Goal: Transaction & Acquisition: Purchase product/service

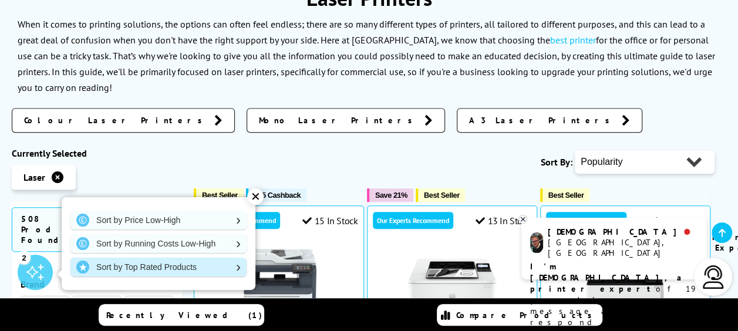
click at [235, 263] on link "Sort by Top Rated Products" at bounding box center [158, 267] width 176 height 19
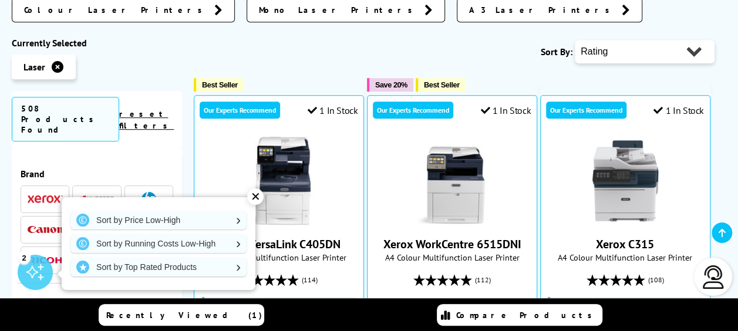
scroll to position [294, 0]
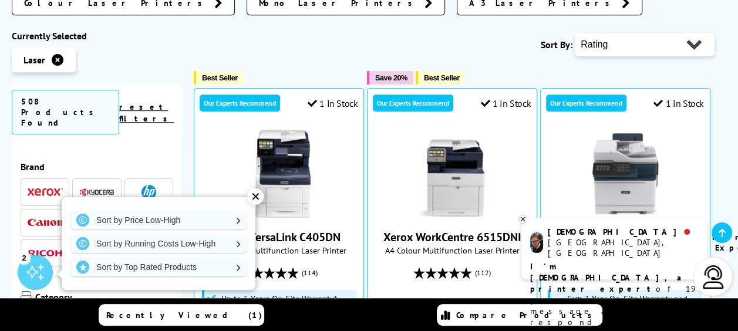
click at [251, 198] on div "✕" at bounding box center [255, 196] width 16 height 16
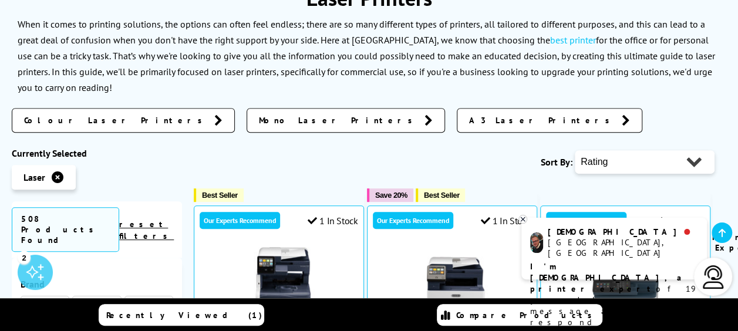
scroll to position [59, 0]
click at [692, 159] on select "Popularity Rating Price - Low to High Price - High to Low Running Costs - Low t…" at bounding box center [645, 161] width 140 height 23
select select "Price Ascending"
click at [575, 150] on select "Popularity Rating Price - Low to High Price - High to Low Running Costs - Low t…" at bounding box center [645, 161] width 140 height 23
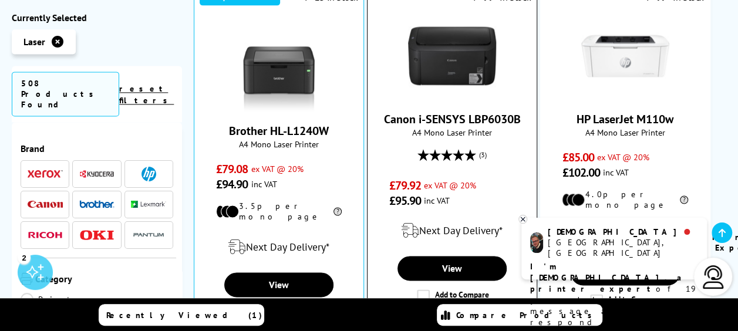
scroll to position [822, 0]
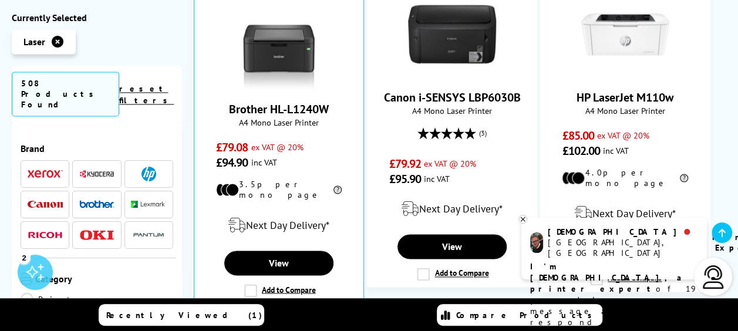
click at [521, 217] on icon at bounding box center [523, 219] width 4 height 4
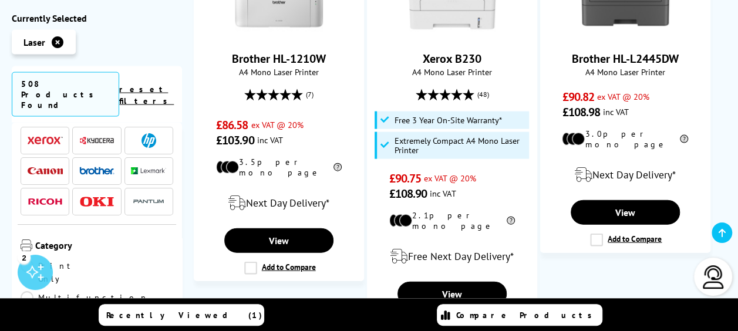
scroll to position [117, 0]
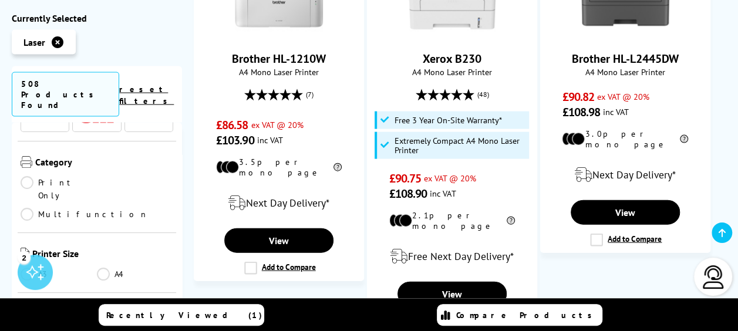
drag, startPoint x: 106, startPoint y: 221, endPoint x: 116, endPoint y: 221, distance: 10.0
click at [107, 267] on link "A4" at bounding box center [135, 273] width 76 height 13
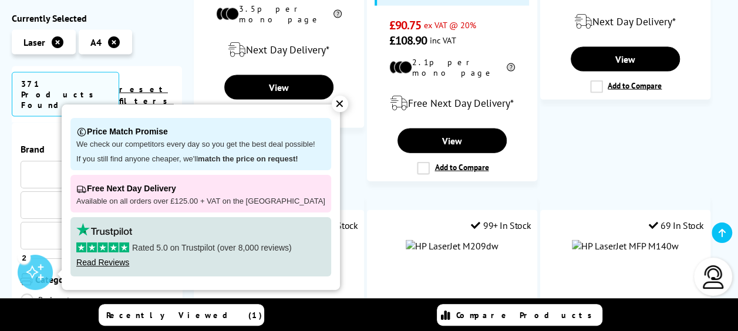
scroll to position [117, 0]
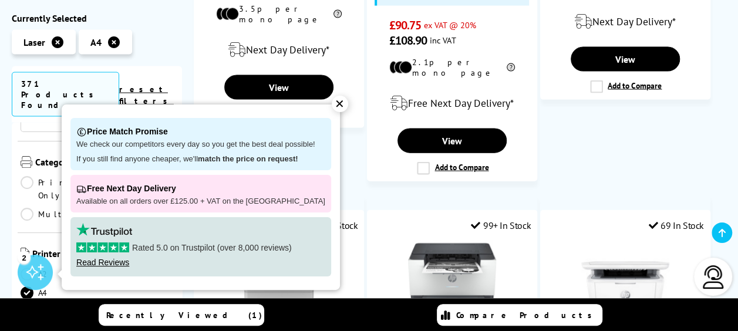
click at [332, 99] on div "✕" at bounding box center [340, 104] width 16 height 16
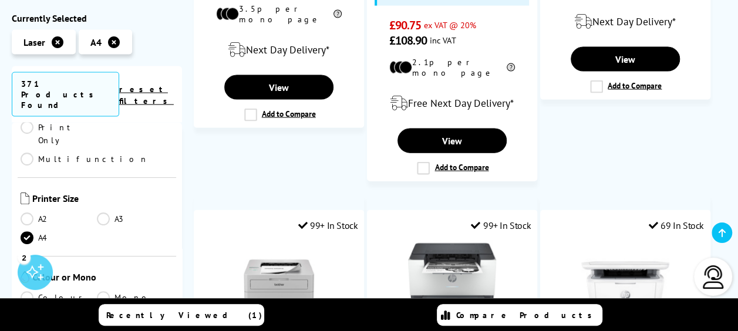
scroll to position [235, 0]
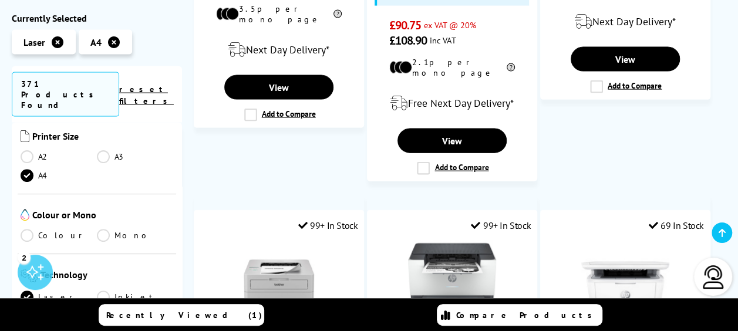
click at [26, 228] on link "Colour" at bounding box center [59, 234] width 76 height 13
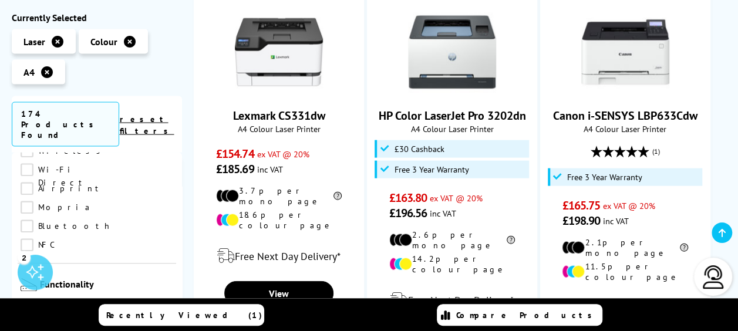
scroll to position [587, 0]
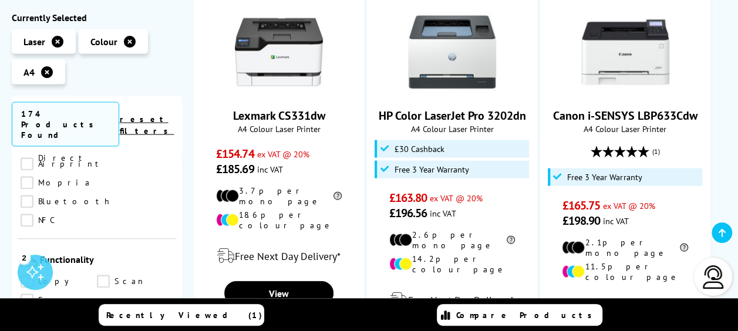
click at [29, 275] on link "Copy" at bounding box center [59, 281] width 76 height 13
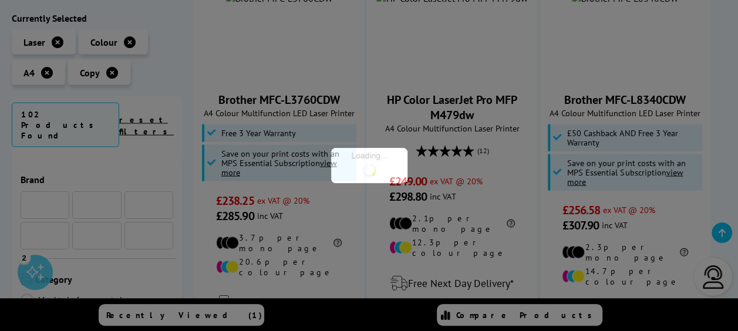
scroll to position [587, 0]
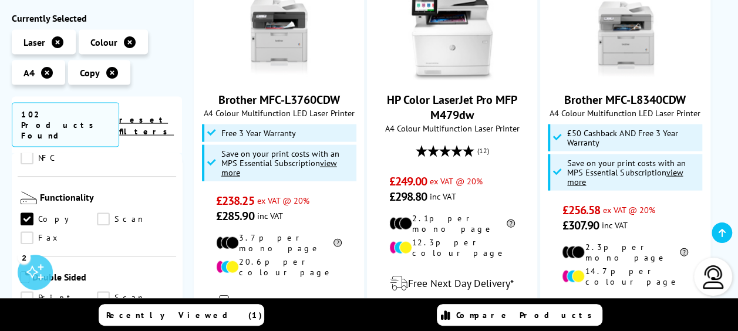
click at [32, 292] on link "Print" at bounding box center [59, 298] width 76 height 13
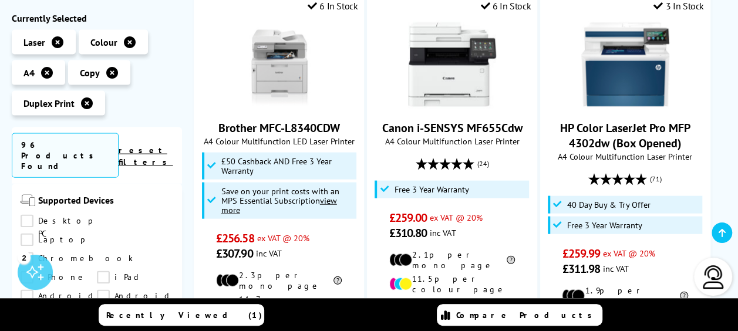
scroll to position [939, 0]
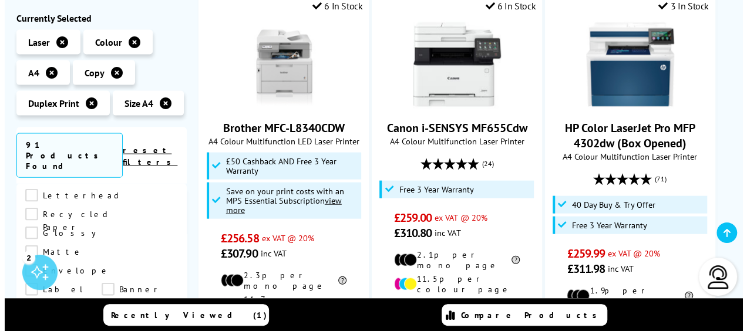
scroll to position [1224, 0]
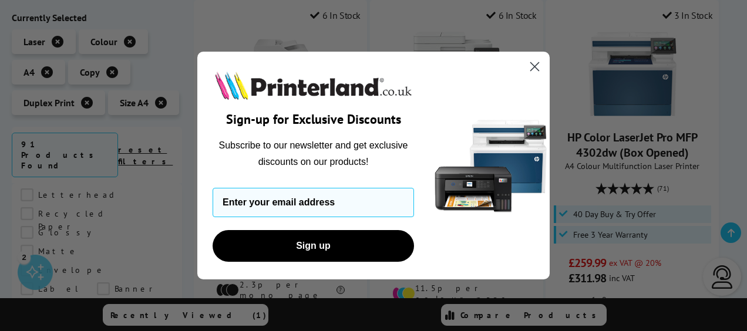
click at [534, 63] on circle "Close dialog" at bounding box center [534, 66] width 19 height 19
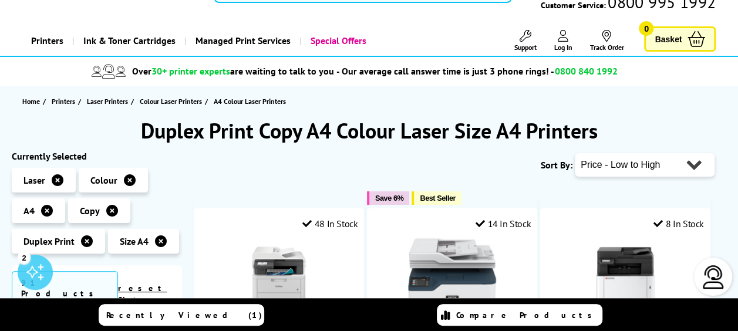
scroll to position [117, 0]
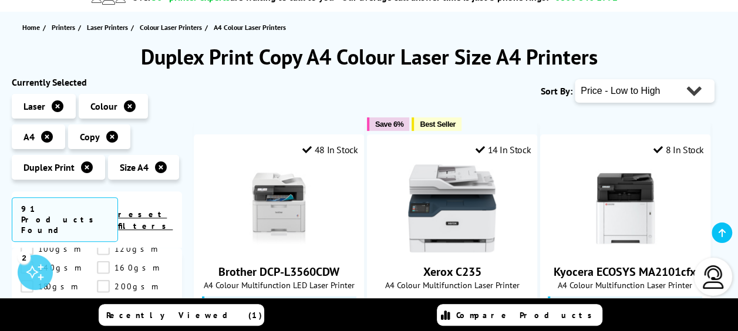
click at [82, 163] on icon at bounding box center [87, 167] width 12 height 12
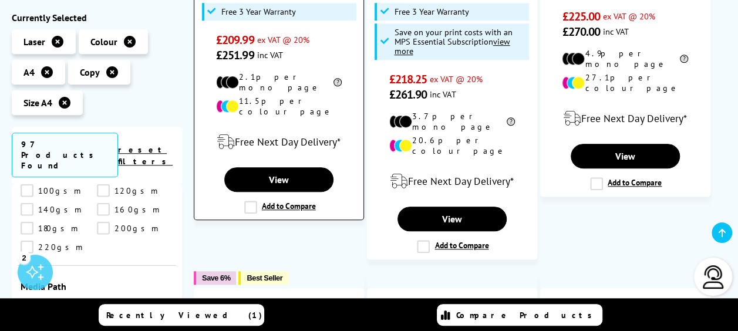
scroll to position [352, 0]
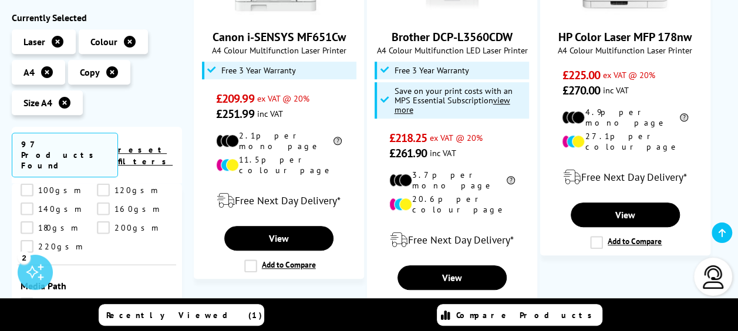
click at [128, 41] on icon at bounding box center [130, 42] width 12 height 12
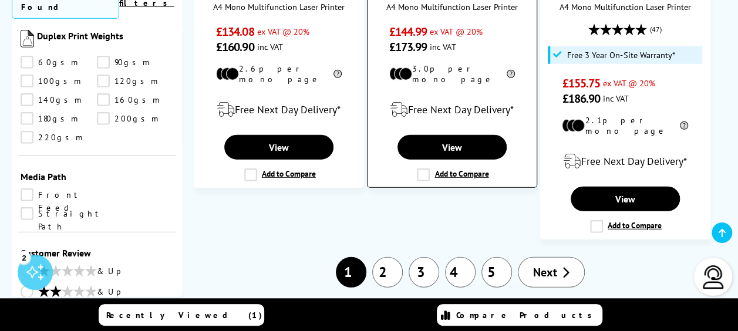
scroll to position [1585, 0]
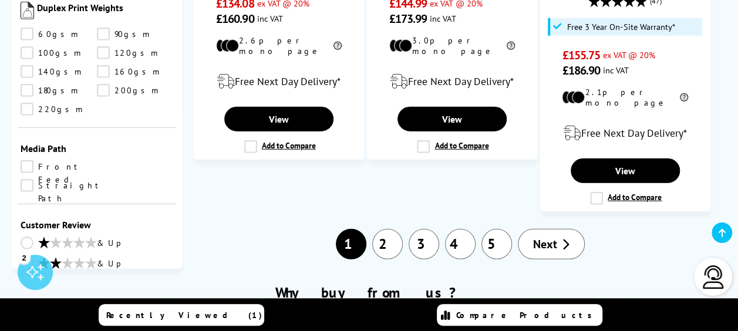
click at [390, 229] on link "2" at bounding box center [387, 244] width 31 height 31
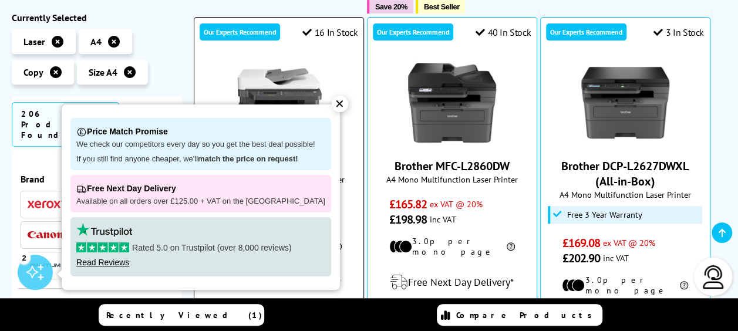
click at [339, 61] on div at bounding box center [278, 103] width 157 height 88
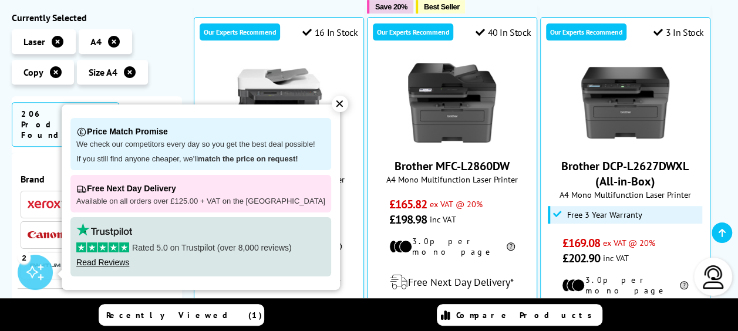
click at [332, 102] on div "✕" at bounding box center [340, 104] width 16 height 16
